Goal: Find specific page/section

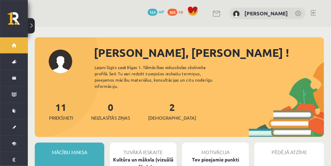
click at [298, 12] on link at bounding box center [298, 13] width 7 height 7
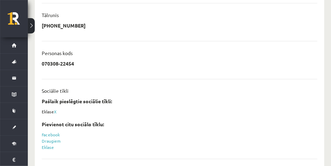
scroll to position [294, 0]
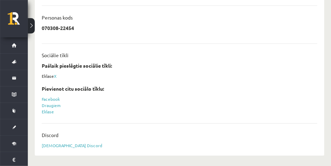
click at [33, 23] on button at bounding box center [31, 25] width 7 height 15
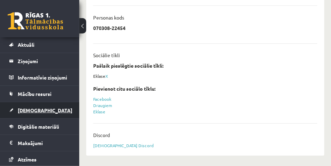
scroll to position [35, 0]
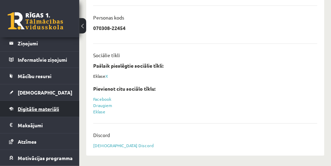
click at [51, 108] on span "Digitālie materiāli" at bounding box center [38, 108] width 41 height 6
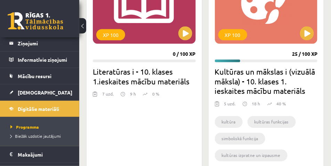
scroll to position [189, 0]
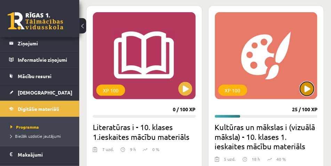
click at [309, 90] on button at bounding box center [307, 89] width 14 height 14
